Goal: Information Seeking & Learning: Learn about a topic

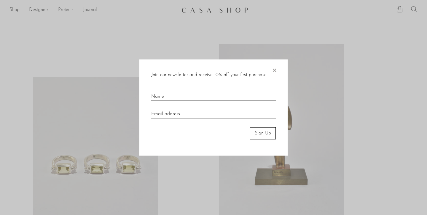
click at [273, 68] on span "×" at bounding box center [274, 69] width 6 height 19
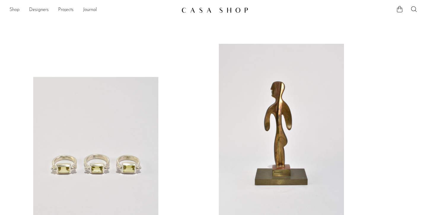
click at [17, 10] on link "Shop" at bounding box center [14, 10] width 10 height 8
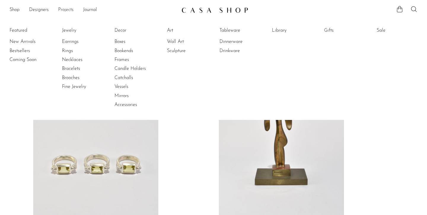
click at [64, 9] on link "Projects" at bounding box center [65, 10] width 15 height 8
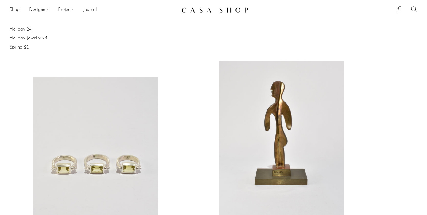
click at [24, 29] on link "Holiday 24" at bounding box center [213, 29] width 408 height 7
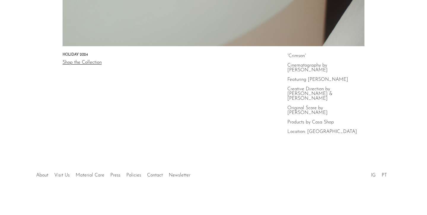
scroll to position [219, 0]
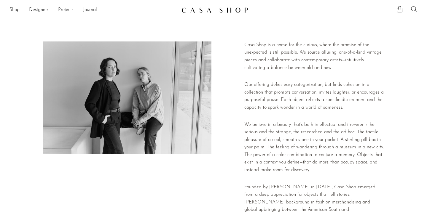
click at [18, 9] on link "Shop" at bounding box center [14, 10] width 10 height 8
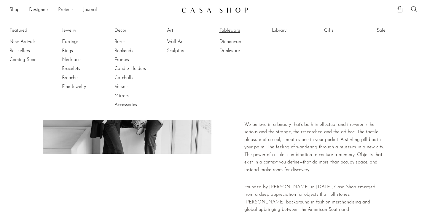
click at [223, 29] on link "Tableware" at bounding box center [241, 30] width 44 height 7
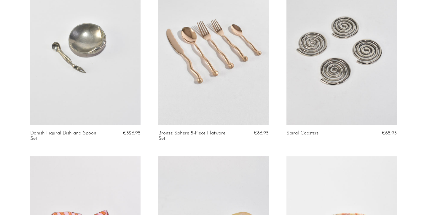
scroll to position [446, 0]
click at [335, 66] on link at bounding box center [341, 47] width 110 height 154
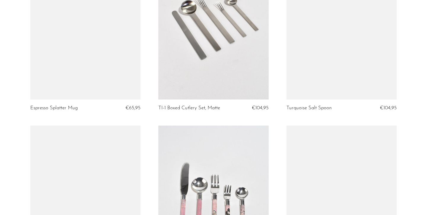
scroll to position [1032, 0]
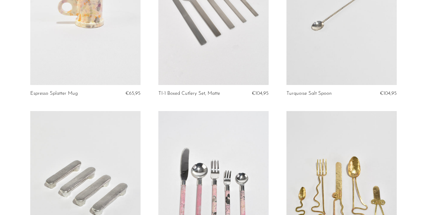
click at [200, 38] on link at bounding box center [213, 8] width 110 height 154
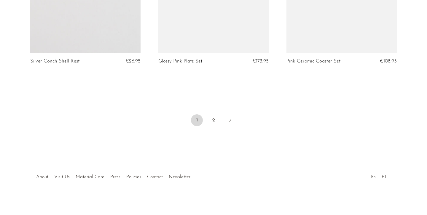
scroll to position [2154, 0]
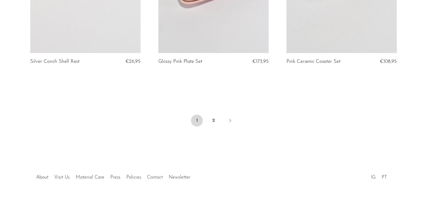
click at [154, 175] on link "Contact" at bounding box center [155, 177] width 16 height 5
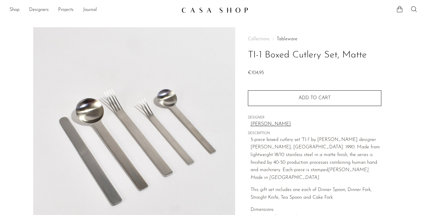
scroll to position [7, 0]
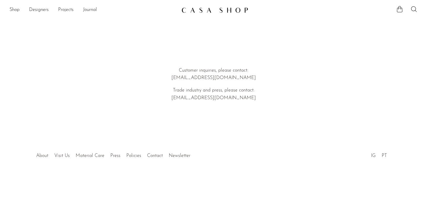
click at [45, 155] on link "About" at bounding box center [42, 156] width 12 height 5
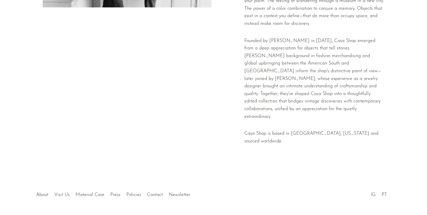
scroll to position [146, 0]
click at [63, 193] on link "Visit Us" at bounding box center [61, 195] width 15 height 5
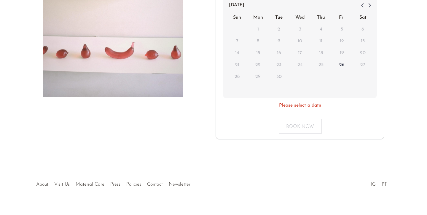
scroll to position [152, 0]
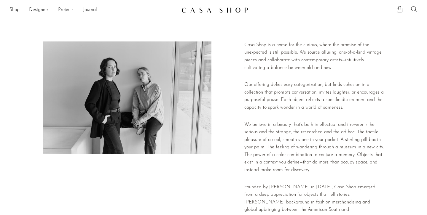
scroll to position [1, 0]
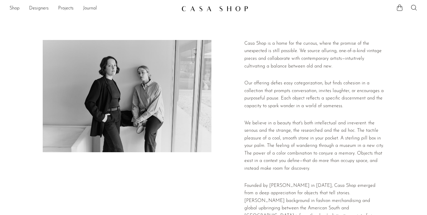
click at [281, 44] on p "Casa Shop is a home for the curious, where the promise of the unexpected is sti…" at bounding box center [314, 55] width 140 height 30
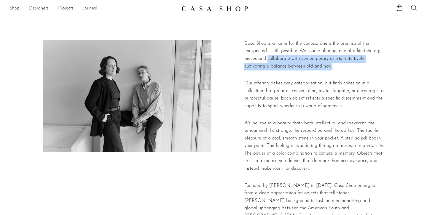
drag, startPoint x: 267, startPoint y: 59, endPoint x: 333, endPoint y: 64, distance: 66.6
click at [333, 64] on p "Casa Shop is a home for the curious, where the promise of the unexpected is sti…" at bounding box center [314, 55] width 140 height 30
copy p "collaborate with contemporary artists—intuitively cultivating a balance between…"
